Goal: Use online tool/utility: Utilize a website feature to perform a specific function

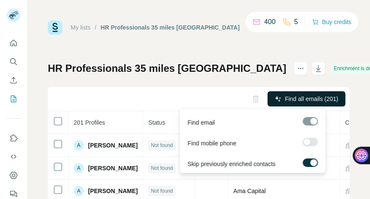
drag, startPoint x: 0, startPoint y: 0, endPoint x: 303, endPoint y: 100, distance: 319.2
click at [303, 100] on span "Find all emails (201)" at bounding box center [311, 99] width 53 height 8
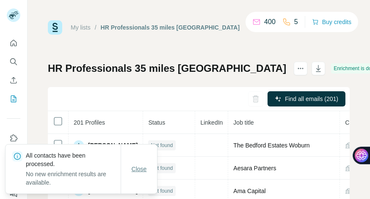
click at [142, 171] on span "Close" at bounding box center [139, 169] width 15 height 8
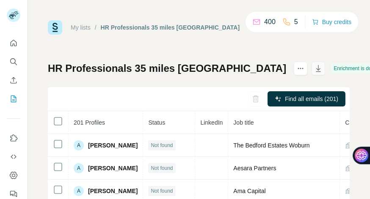
click at [316, 69] on icon "button" at bounding box center [318, 69] width 4 height 3
